Goal: Information Seeking & Learning: Learn about a topic

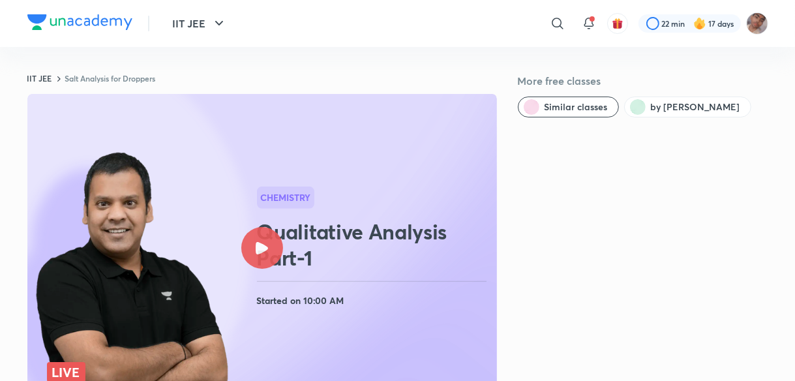
click at [254, 227] on rect at bounding box center [261, 248] width 469 height 308
